Goal: Transaction & Acquisition: Purchase product/service

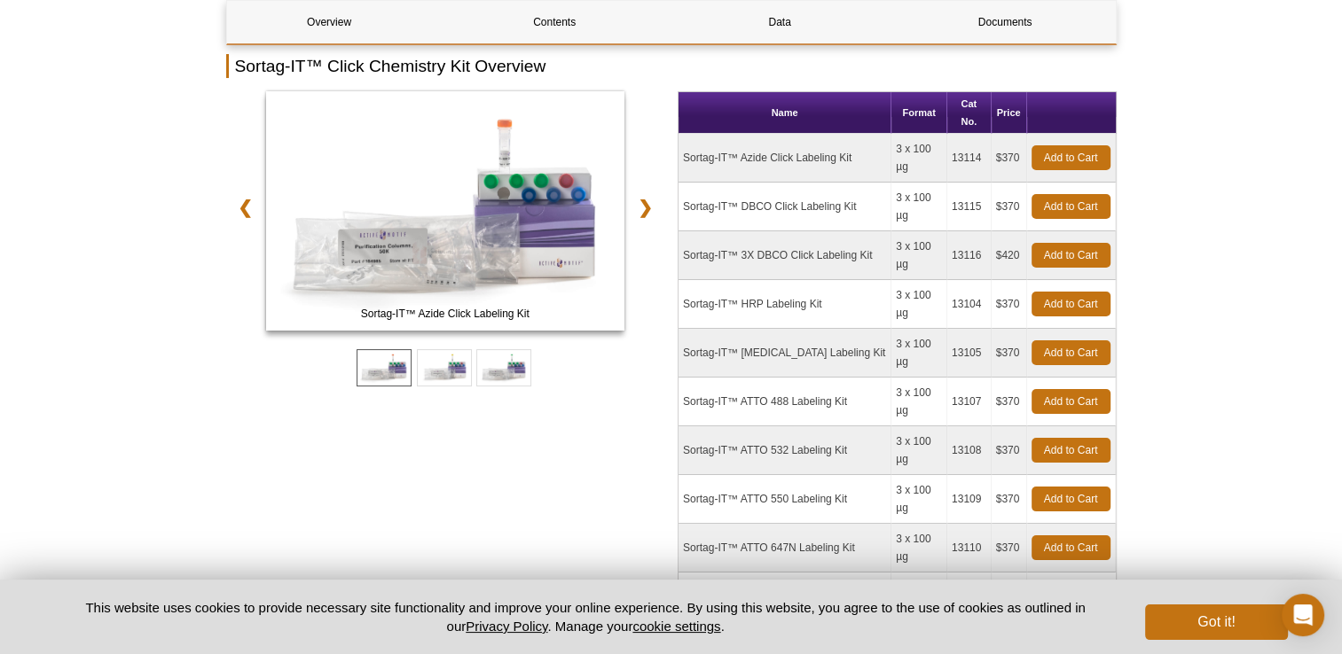
scroll to position [256, 0]
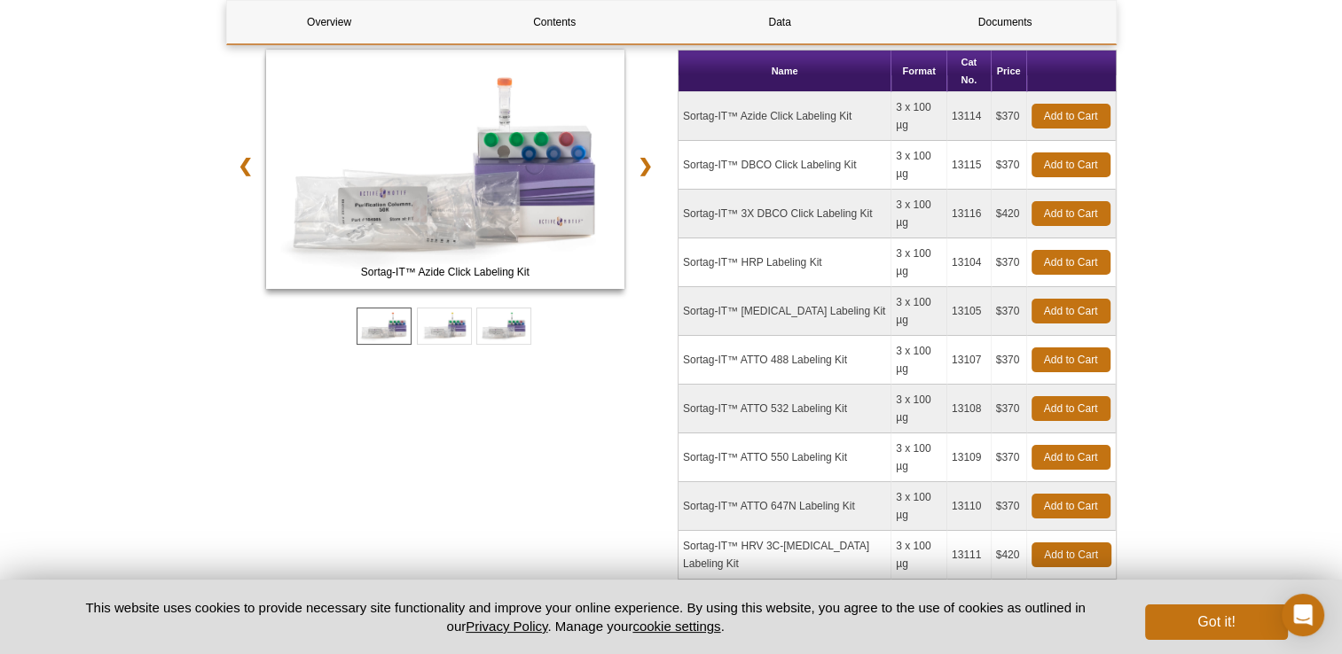
scroll to position [262, 0]
